Goal: Task Accomplishment & Management: Use online tool/utility

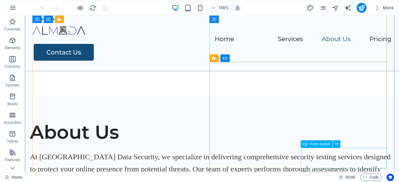
scroll to position [841, 0]
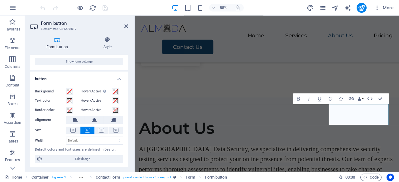
scroll to position [0, 0]
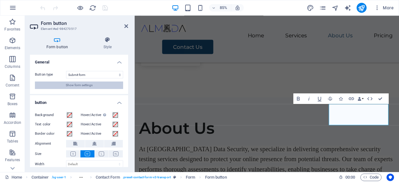
click at [105, 85] on button "Show form settings" at bounding box center [79, 85] width 88 height 7
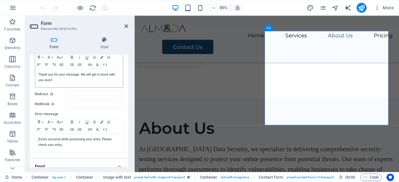
scroll to position [62, 0]
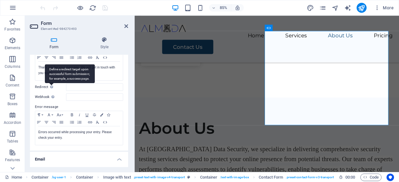
click at [50, 88] on icon at bounding box center [51, 86] width 3 height 3
click at [66, 88] on input "Redirect Define a redirect target upon successful form submission; for example,…" at bounding box center [94, 87] width 57 height 7
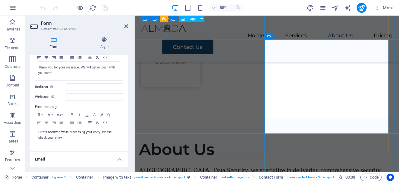
scroll to position [817, 0]
